Goal: Transaction & Acquisition: Purchase product/service

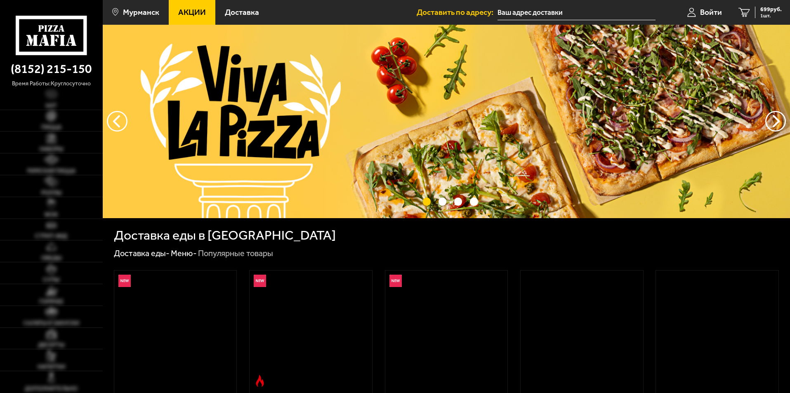
scroll to position [330, 0]
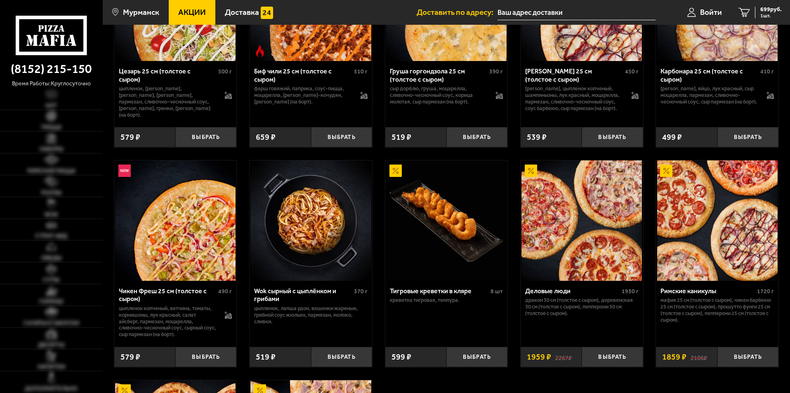
type input "[STREET_ADDRESS]"
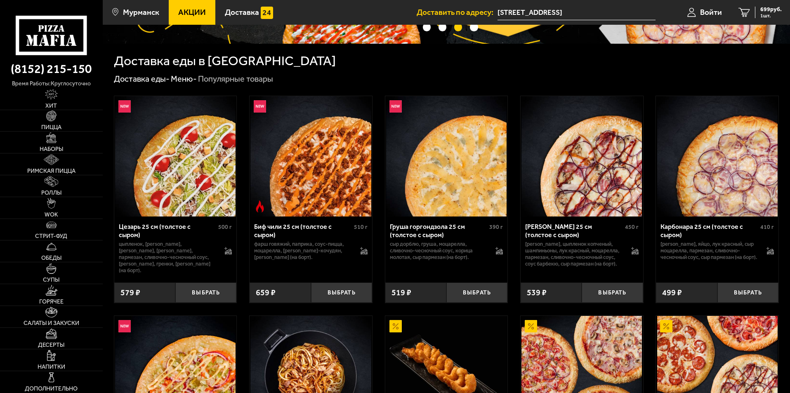
scroll to position [165, 0]
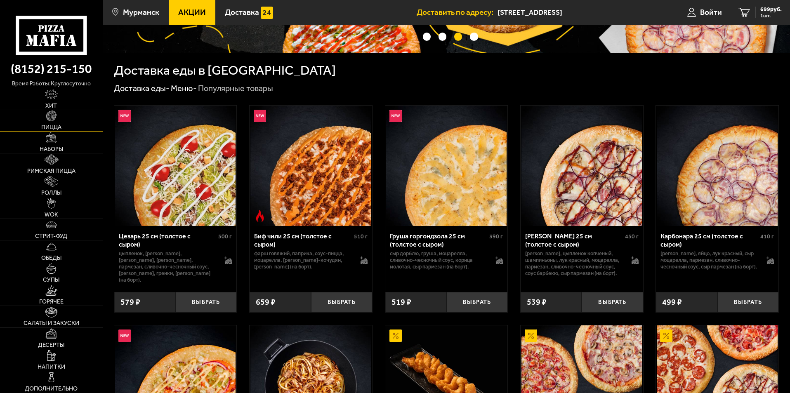
click at [53, 125] on span "Пицца" at bounding box center [51, 128] width 20 height 6
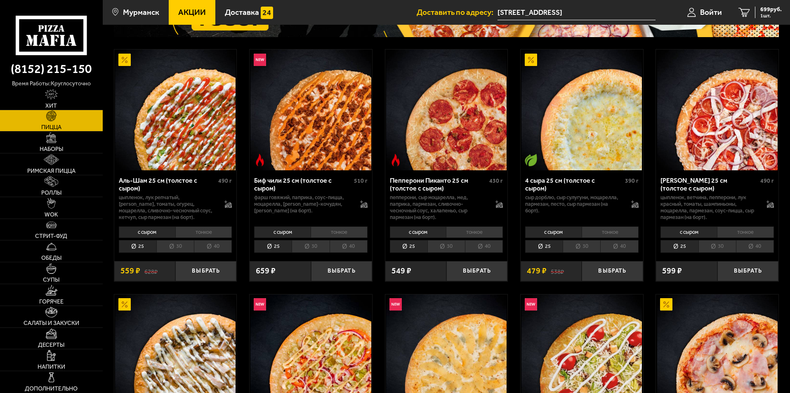
scroll to position [124, 0]
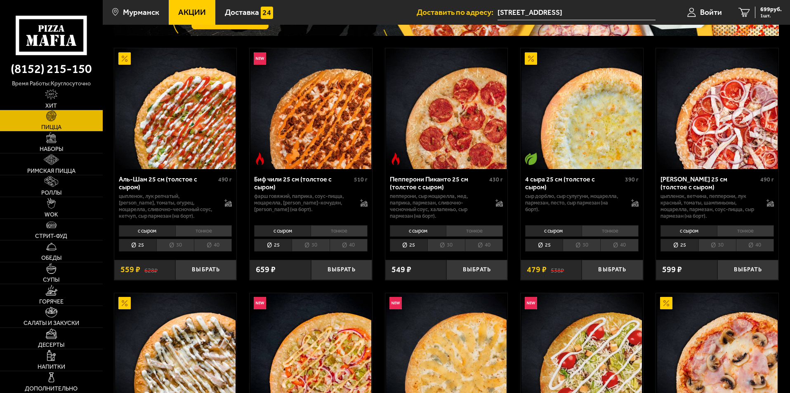
click at [322, 247] on li "30" at bounding box center [311, 245] width 38 height 13
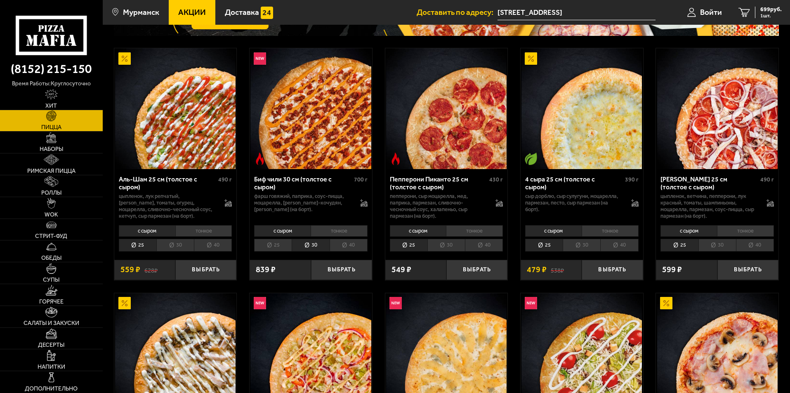
click at [172, 246] on li "30" at bounding box center [175, 245] width 38 height 13
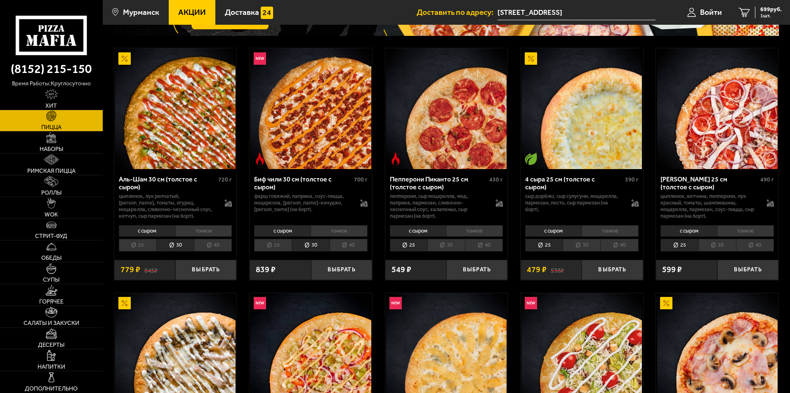
click at [448, 247] on li "30" at bounding box center [446, 245] width 38 height 13
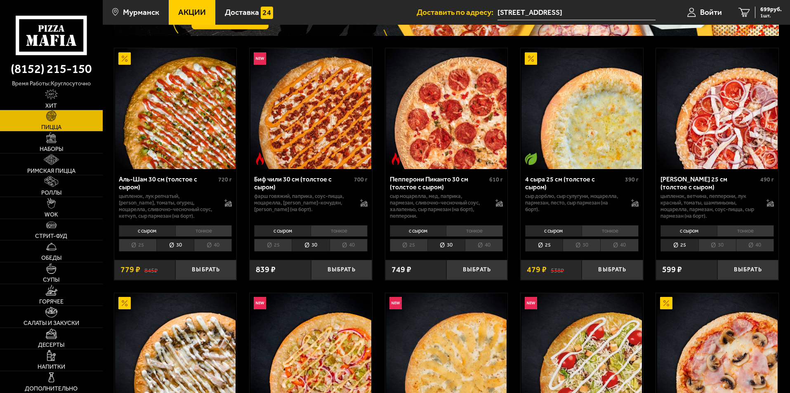
click at [581, 244] on li "30" at bounding box center [581, 245] width 38 height 13
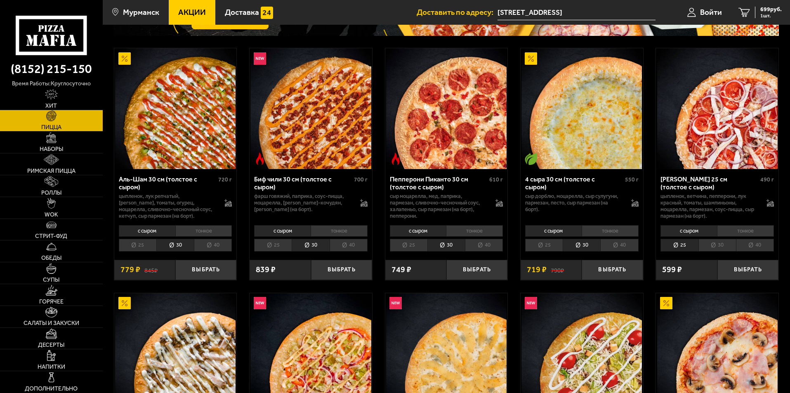
click at [723, 250] on li "30" at bounding box center [717, 245] width 38 height 13
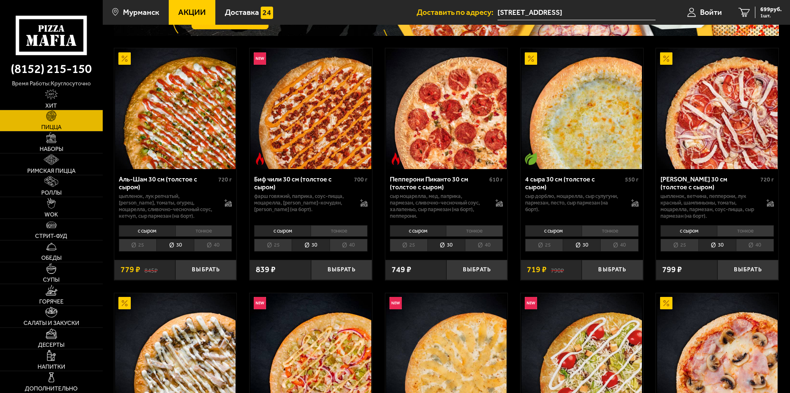
scroll to position [289, 0]
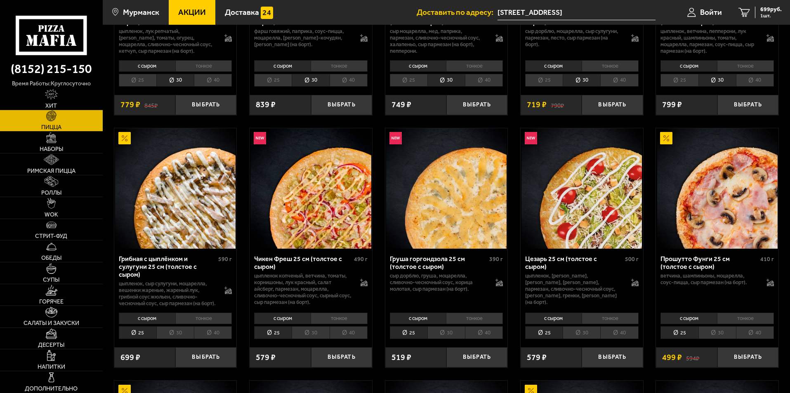
click at [713, 339] on li "30" at bounding box center [717, 332] width 38 height 13
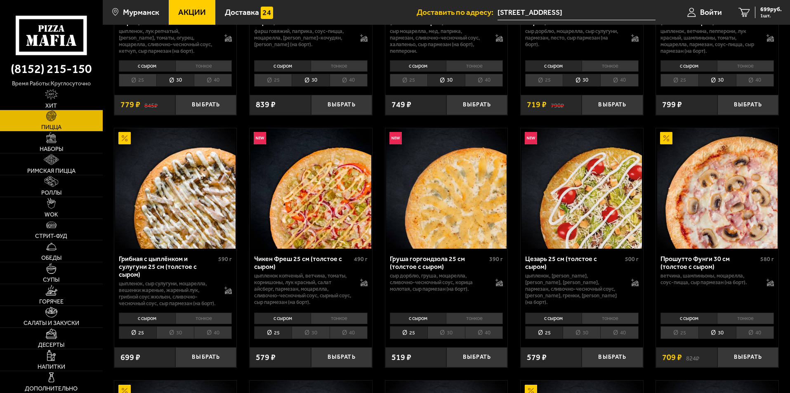
click at [573, 339] on li "30" at bounding box center [581, 332] width 38 height 13
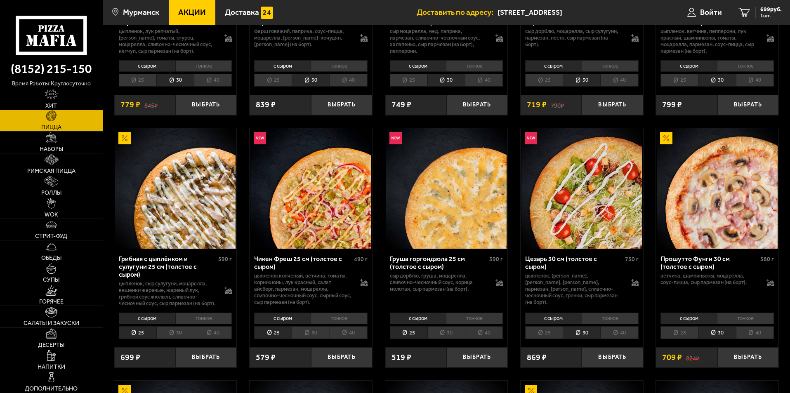
click at [444, 339] on li "30" at bounding box center [446, 332] width 38 height 13
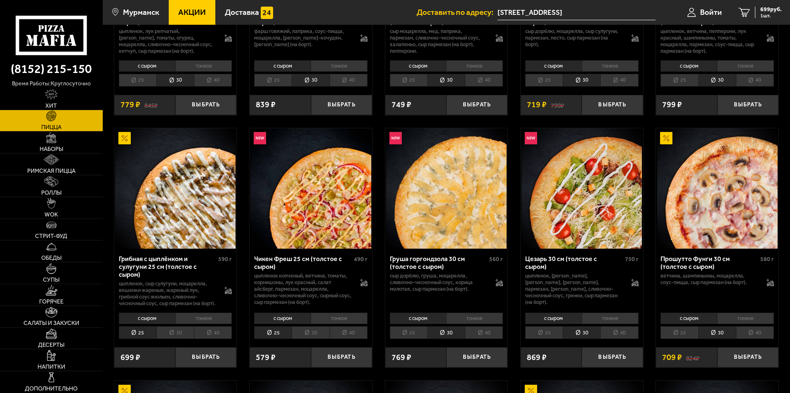
click at [317, 339] on li "30" at bounding box center [311, 332] width 38 height 13
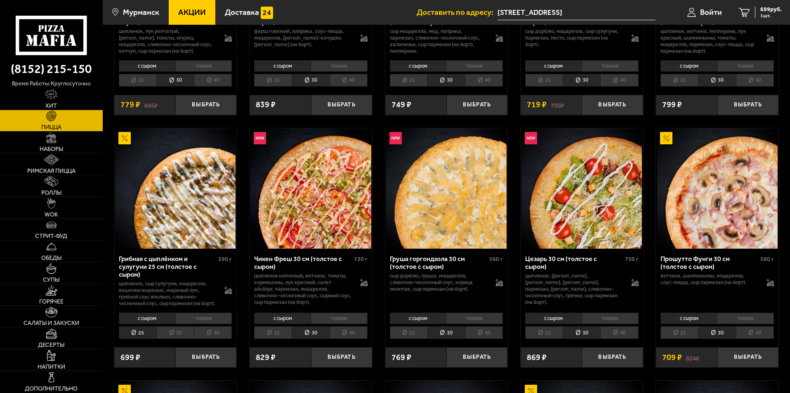
click at [188, 339] on li "30" at bounding box center [175, 332] width 38 height 13
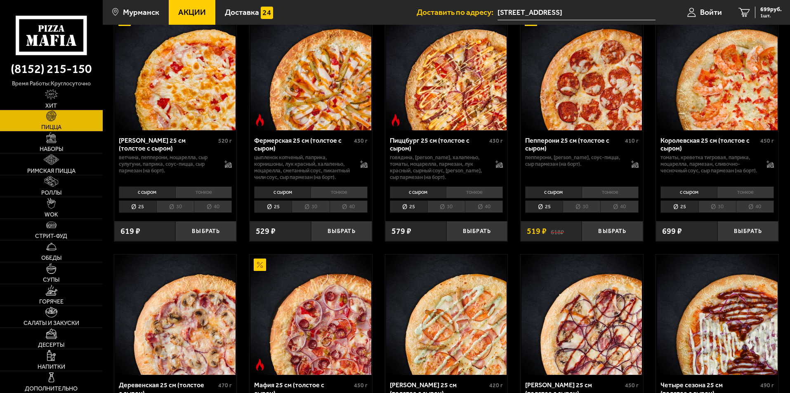
scroll to position [660, 0]
click at [173, 213] on li "30" at bounding box center [175, 206] width 38 height 13
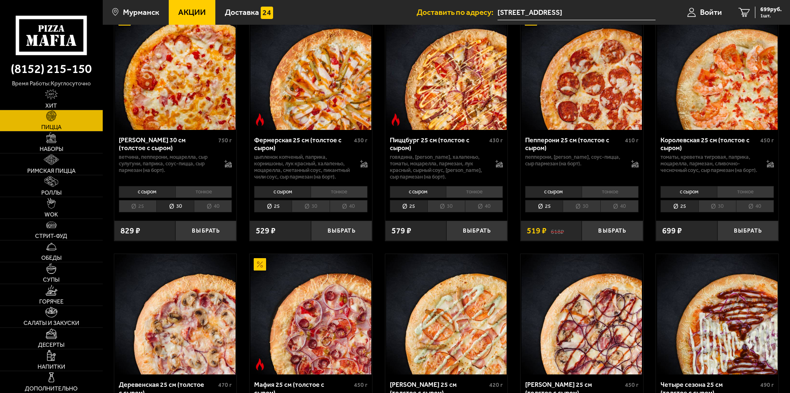
click at [310, 213] on li "30" at bounding box center [311, 206] width 38 height 13
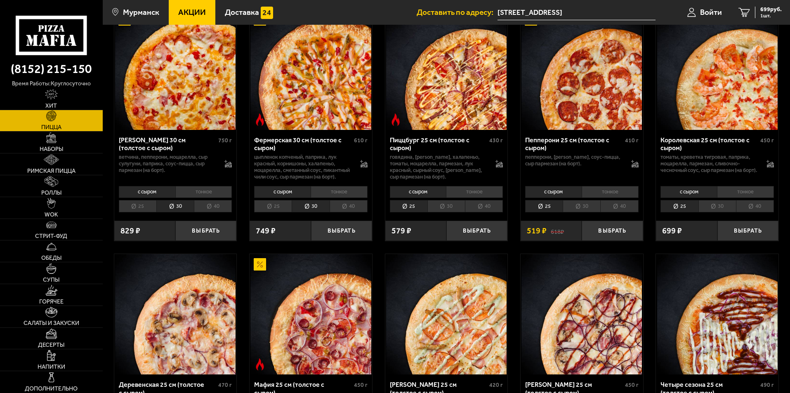
click at [452, 213] on li "30" at bounding box center [446, 206] width 38 height 13
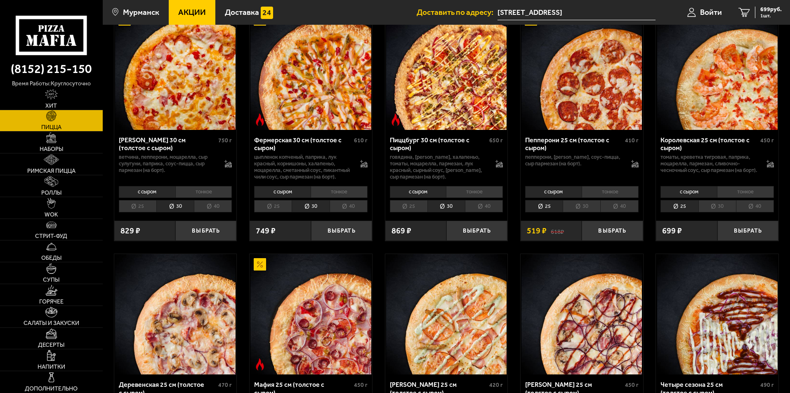
click at [578, 213] on li "30" at bounding box center [581, 206] width 38 height 13
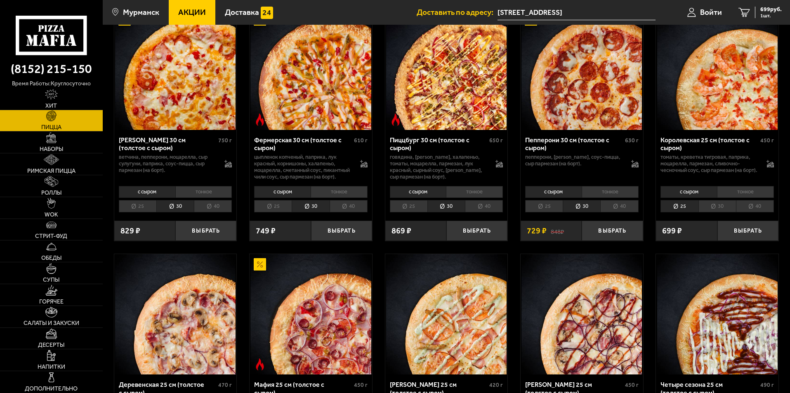
click at [731, 213] on li "30" at bounding box center [717, 206] width 38 height 13
